Goal: Entertainment & Leisure: Consume media (video, audio)

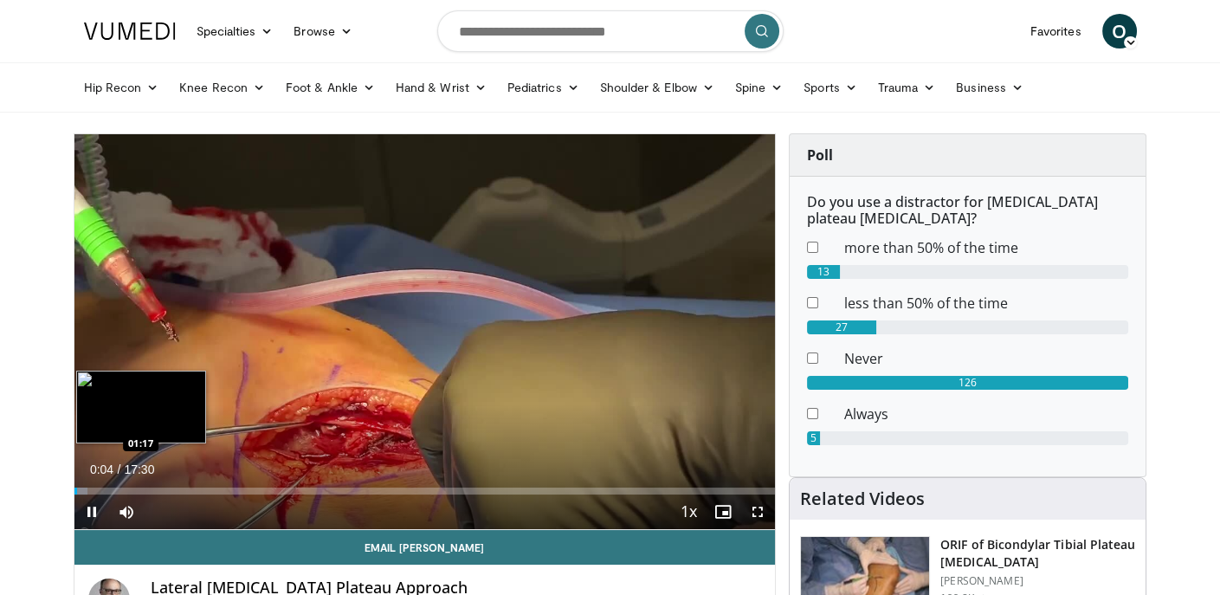
click at [125, 490] on div "Loaded : 1.90% 00:04 01:17" at bounding box center [424, 490] width 701 height 7
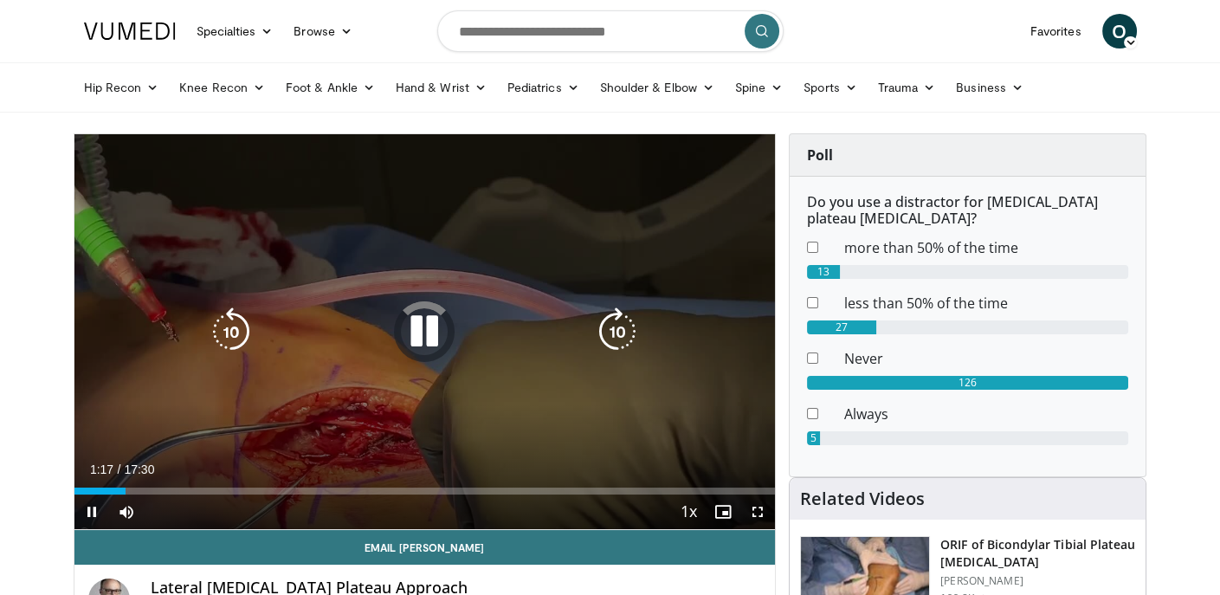
click at [434, 325] on icon "Video Player" at bounding box center [424, 331] width 48 height 48
